Goal: Task Accomplishment & Management: Use online tool/utility

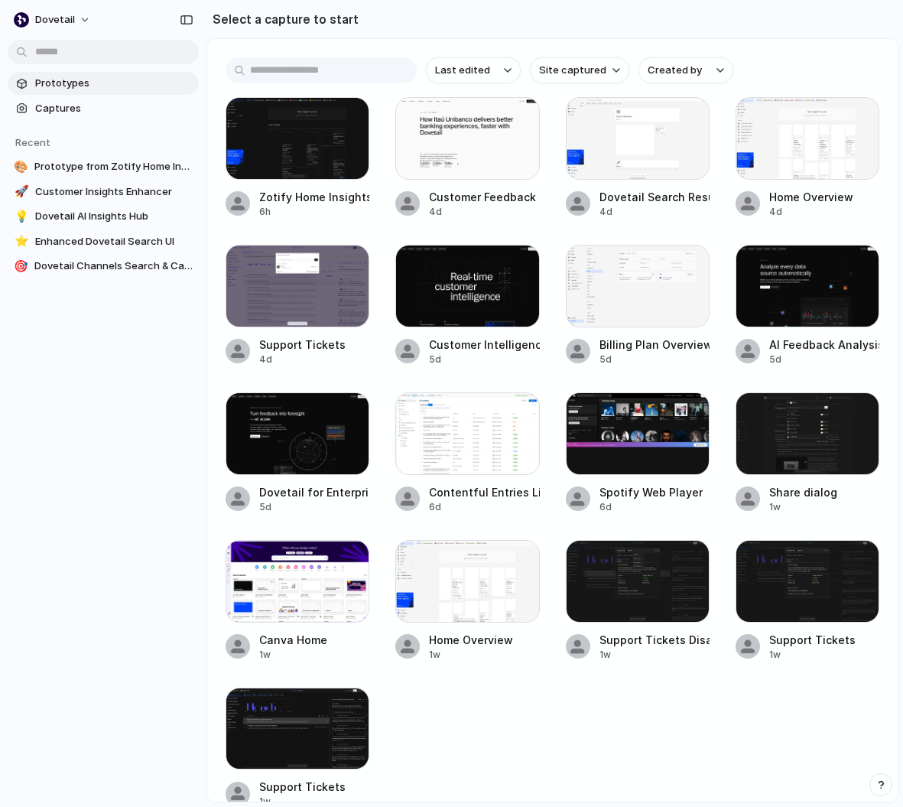
click at [63, 85] on span "Prototypes" at bounding box center [113, 83] width 157 height 15
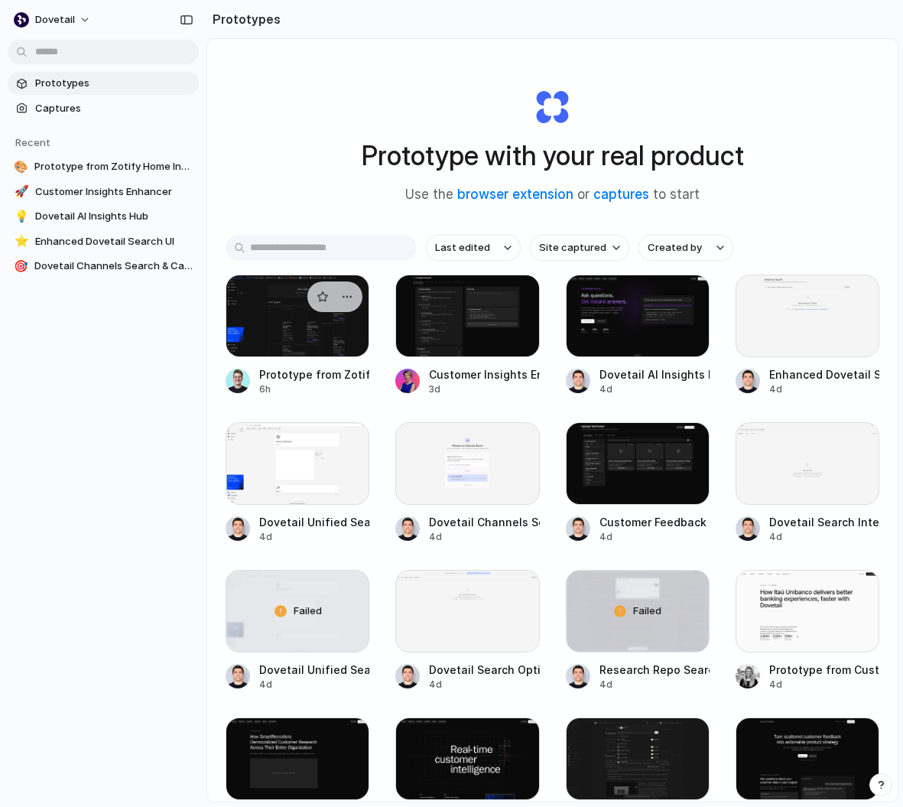
click at [312, 288] on div at bounding box center [334, 296] width 55 height 31
click at [279, 294] on div at bounding box center [298, 315] width 144 height 83
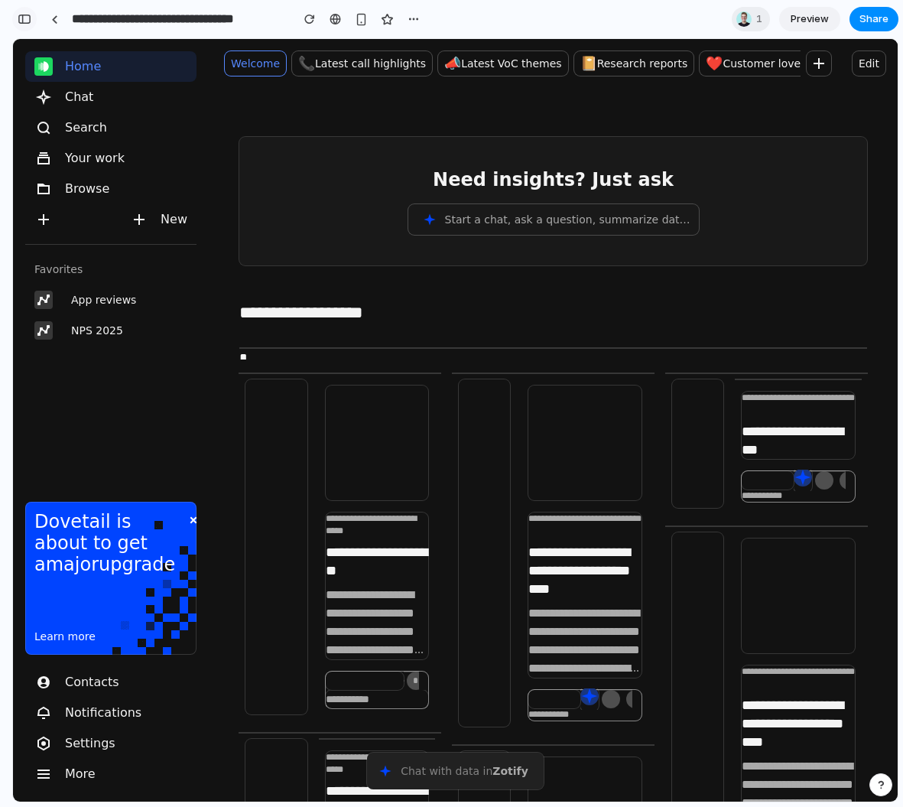
click at [29, 18] on div "button" at bounding box center [25, 19] width 14 height 11
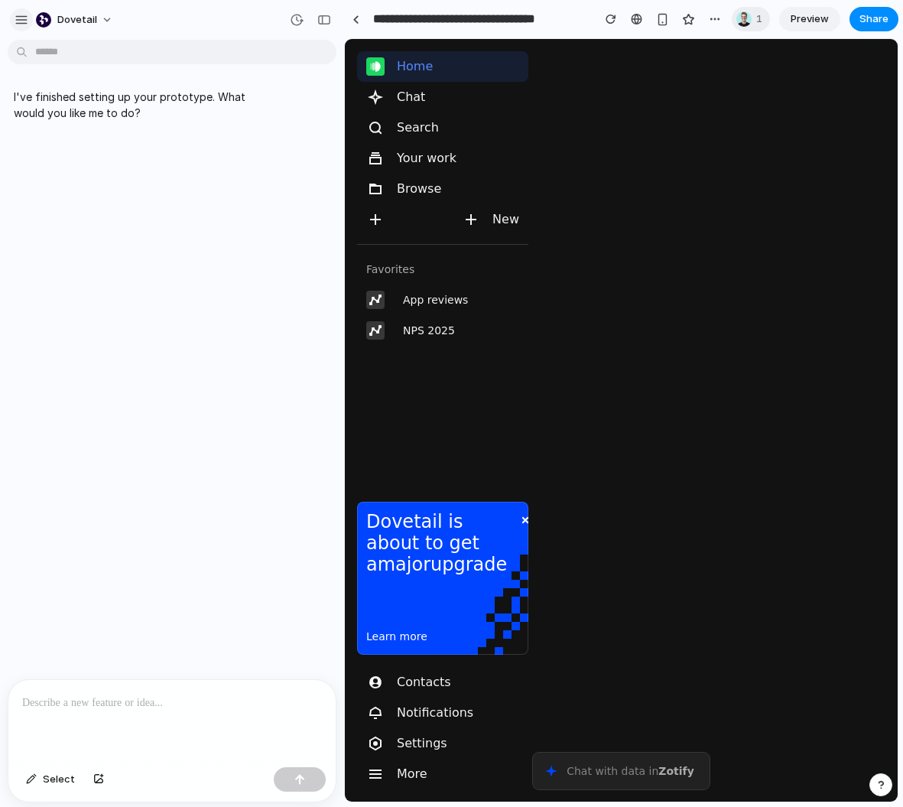
click at [21, 19] on div "button" at bounding box center [22, 20] width 14 height 14
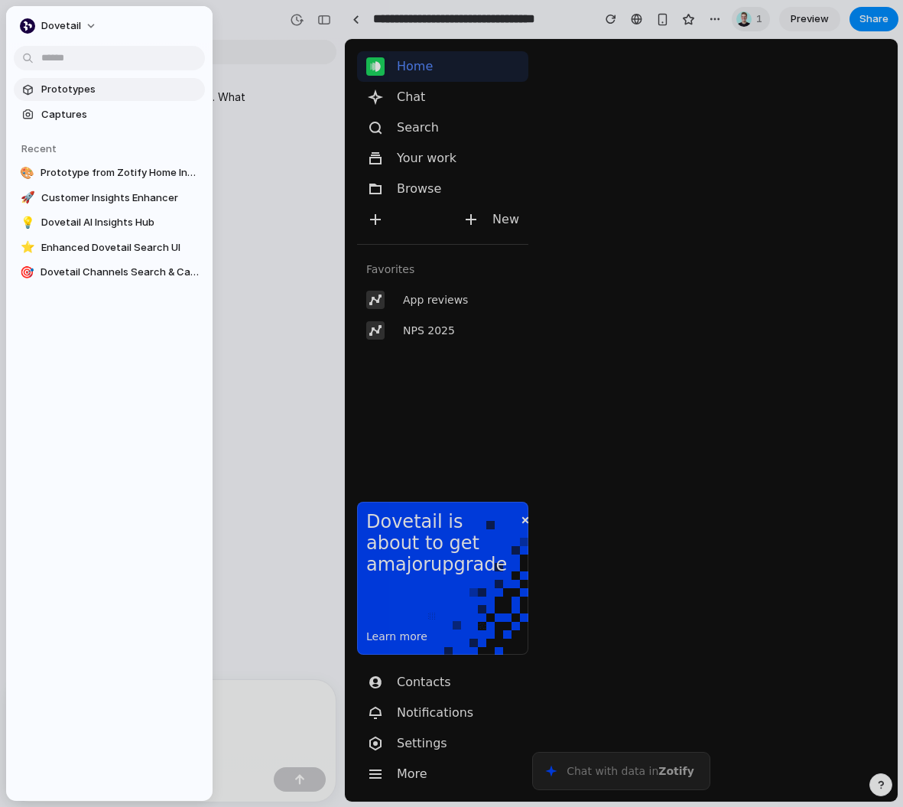
click at [69, 84] on span "Prototypes" at bounding box center [119, 89] width 157 height 15
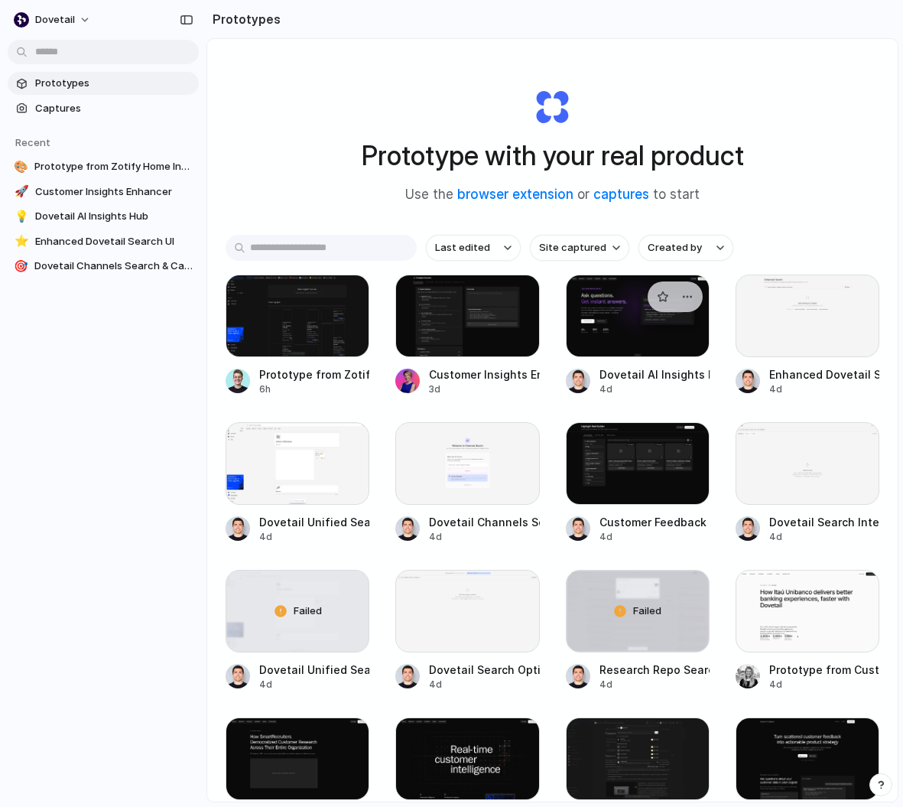
click at [591, 322] on div at bounding box center [638, 315] width 144 height 83
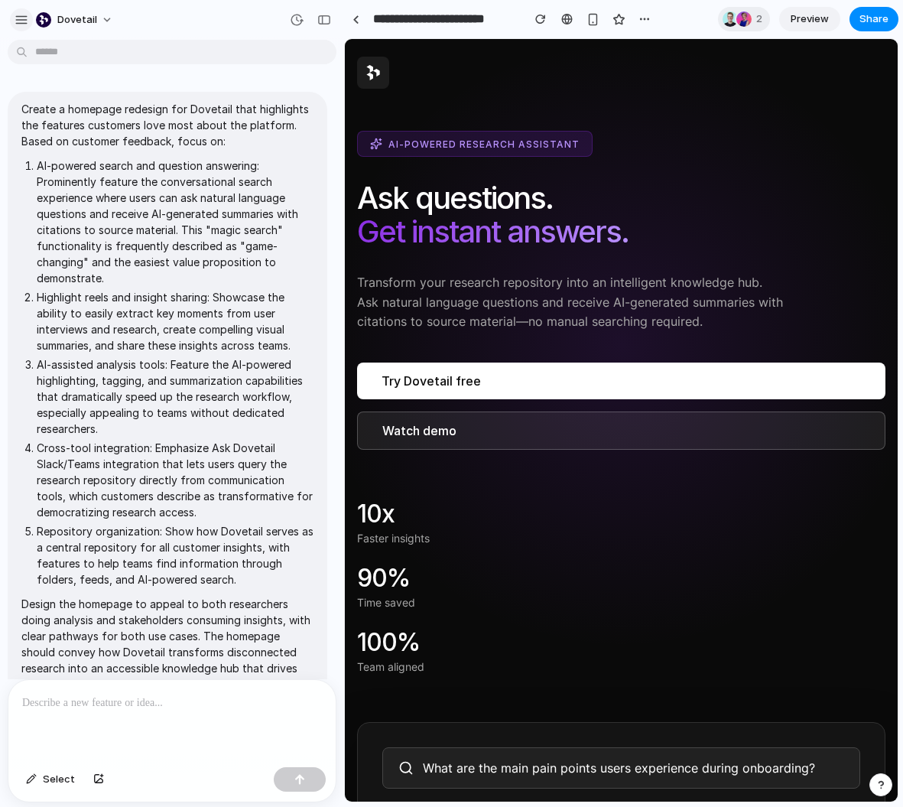
click at [29, 15] on button "button" at bounding box center [21, 19] width 23 height 23
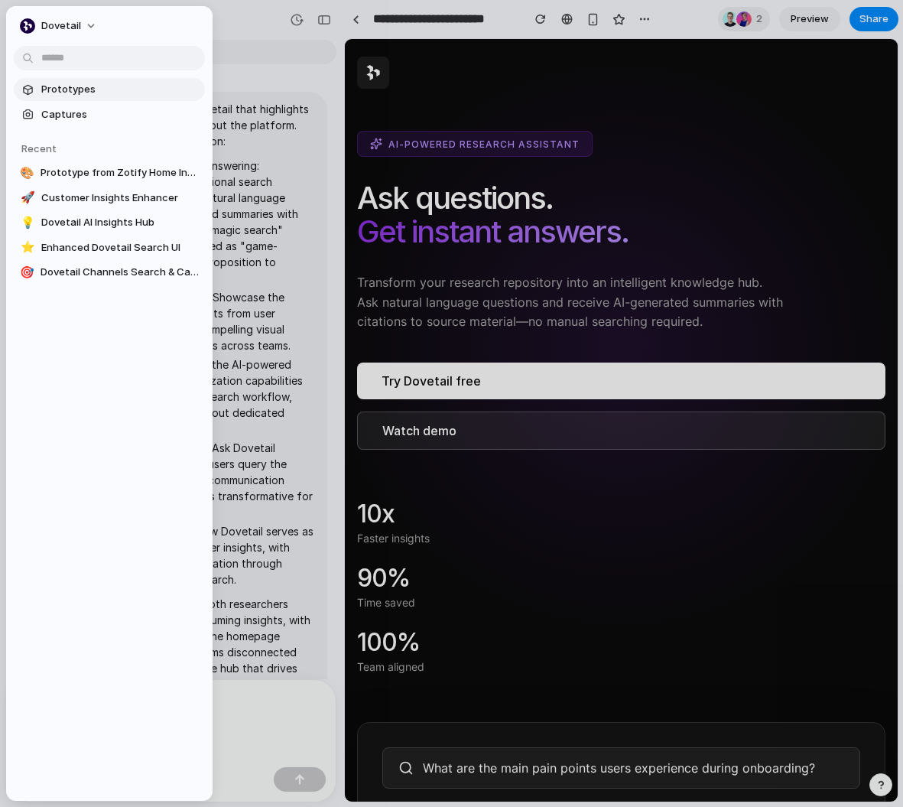
click at [77, 91] on span "Prototypes" at bounding box center [119, 89] width 157 height 15
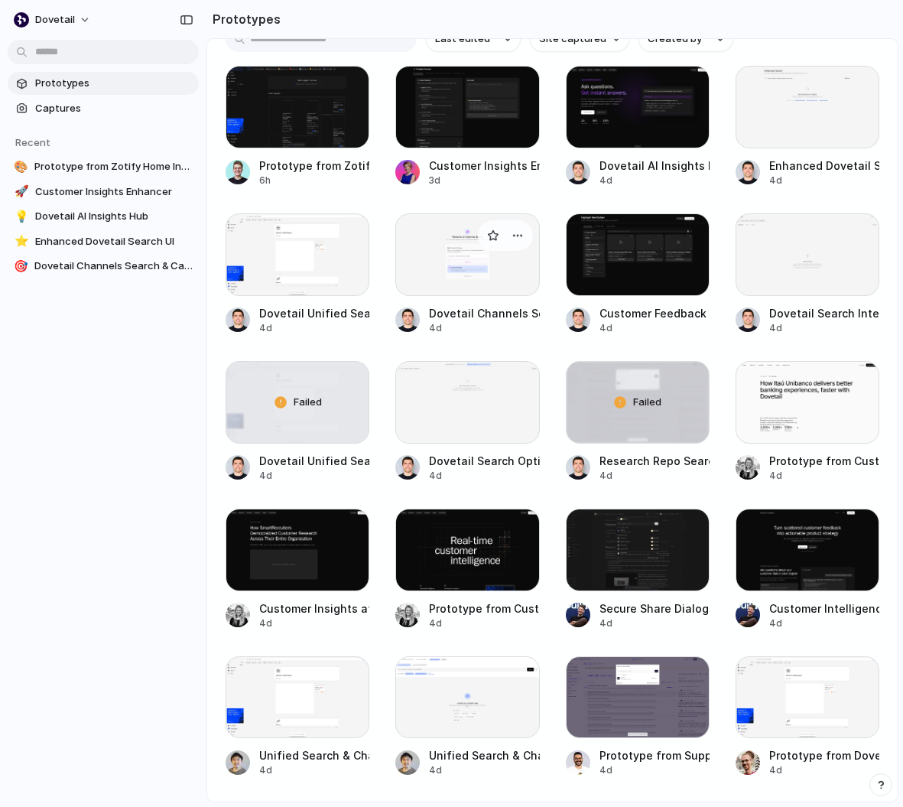
scroll to position [411, 0]
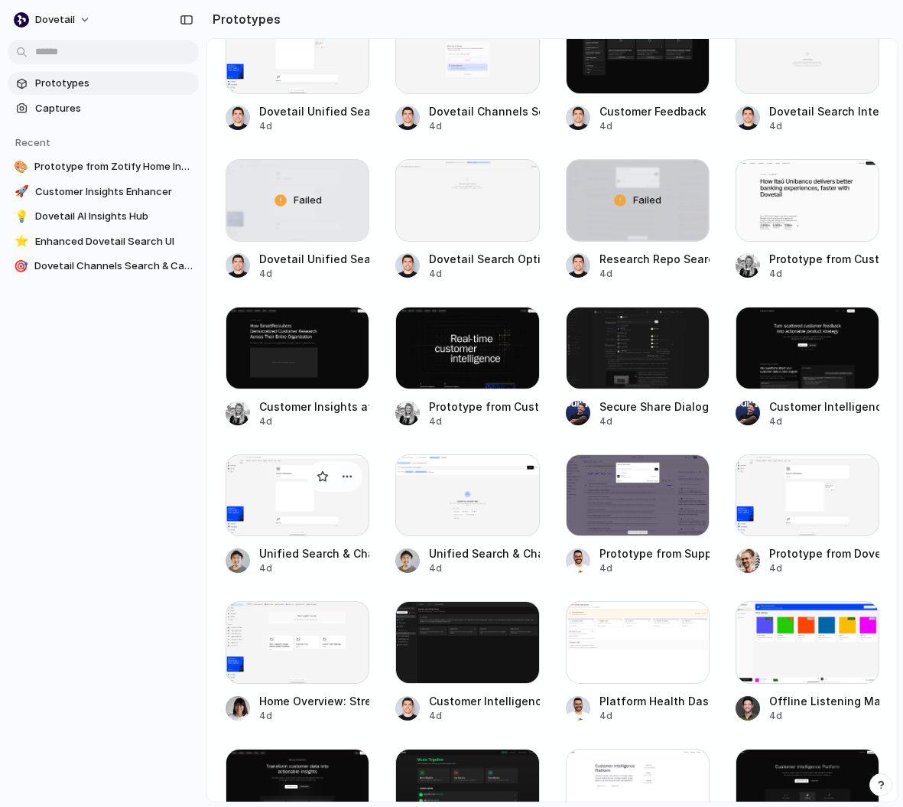
click at [341, 505] on div at bounding box center [298, 495] width 144 height 83
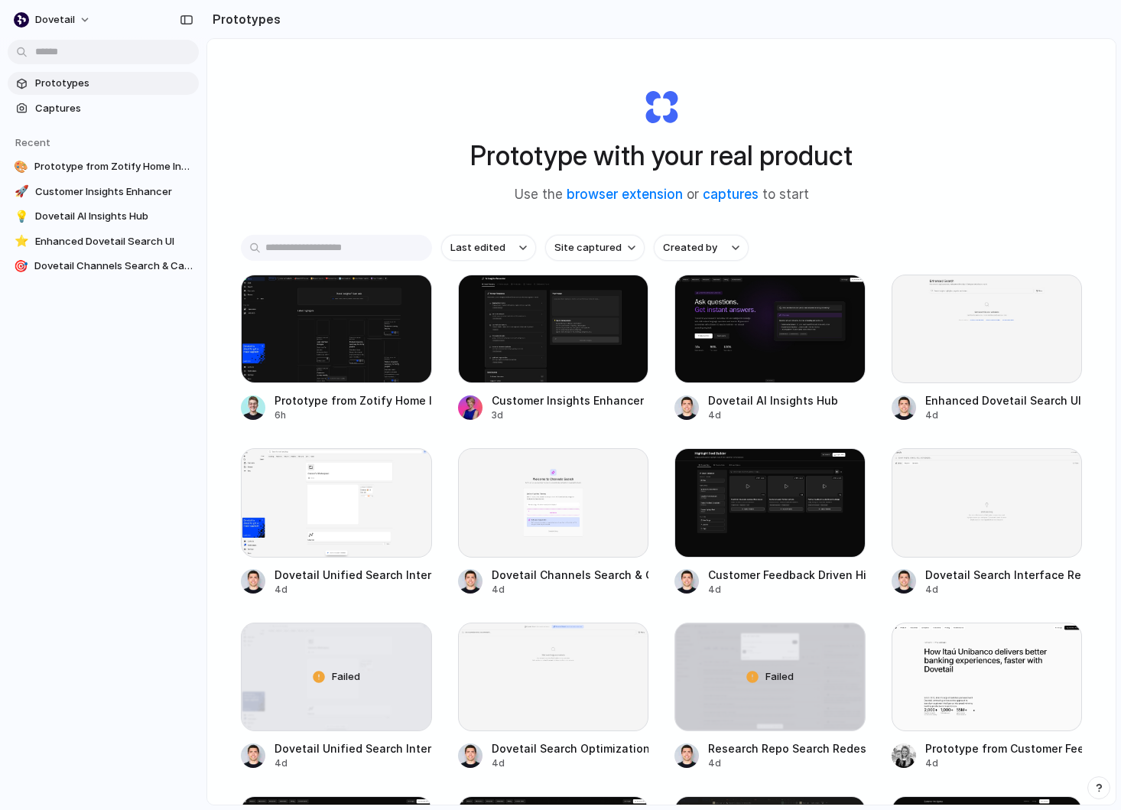
drag, startPoint x: 661, startPoint y: 102, endPoint x: 759, endPoint y: 100, distance: 97.9
click at [759, 100] on div "Prototype with your real product Use the browser extension or captures to start" at bounding box center [661, 139] width 612 height 165
